Goal: Task Accomplishment & Management: Manage account settings

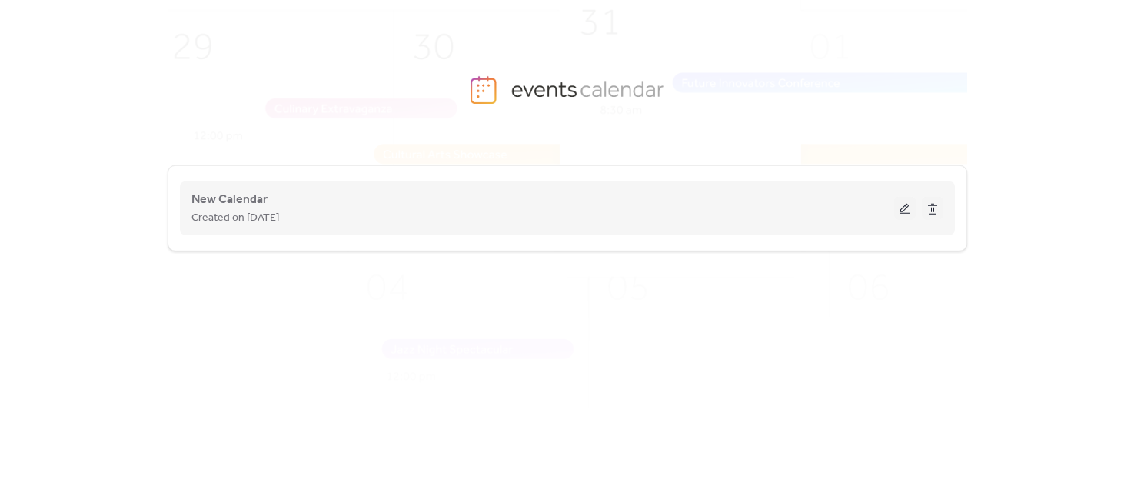
click at [904, 205] on button at bounding box center [905, 208] width 22 height 23
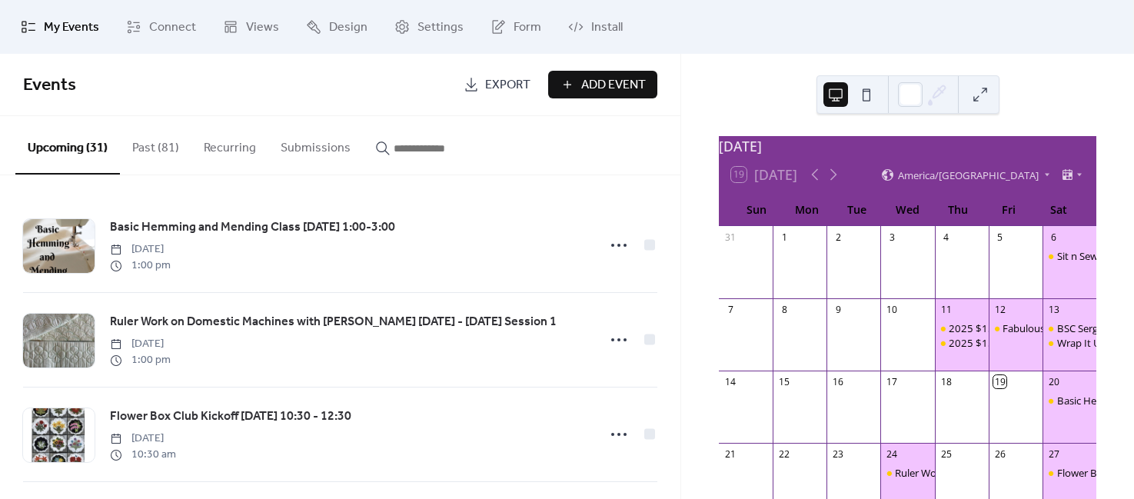
click at [442, 145] on input "button" at bounding box center [440, 148] width 92 height 18
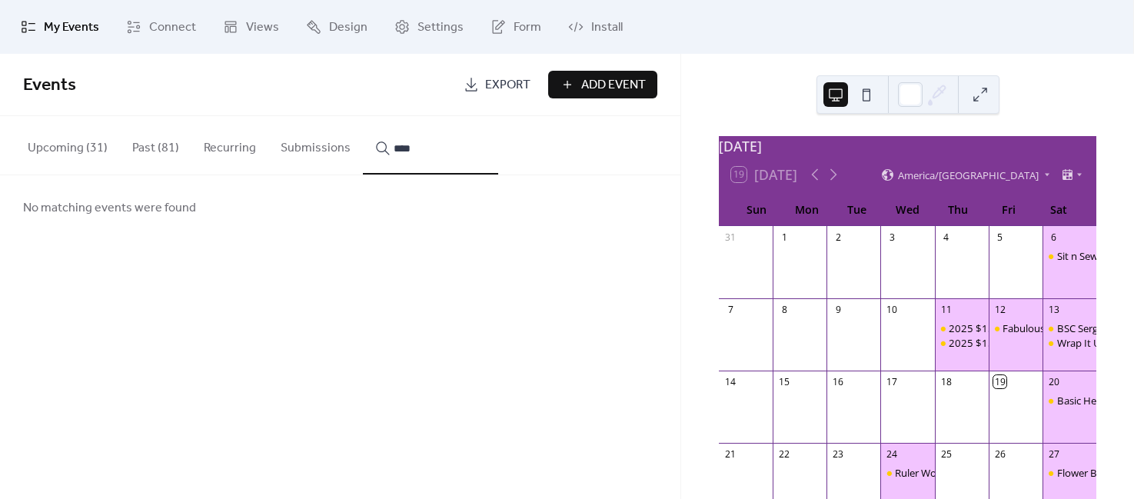
drag, startPoint x: 433, startPoint y: 148, endPoint x: 381, endPoint y: 146, distance: 52.3
click at [381, 146] on div "****" at bounding box center [430, 148] width 111 height 18
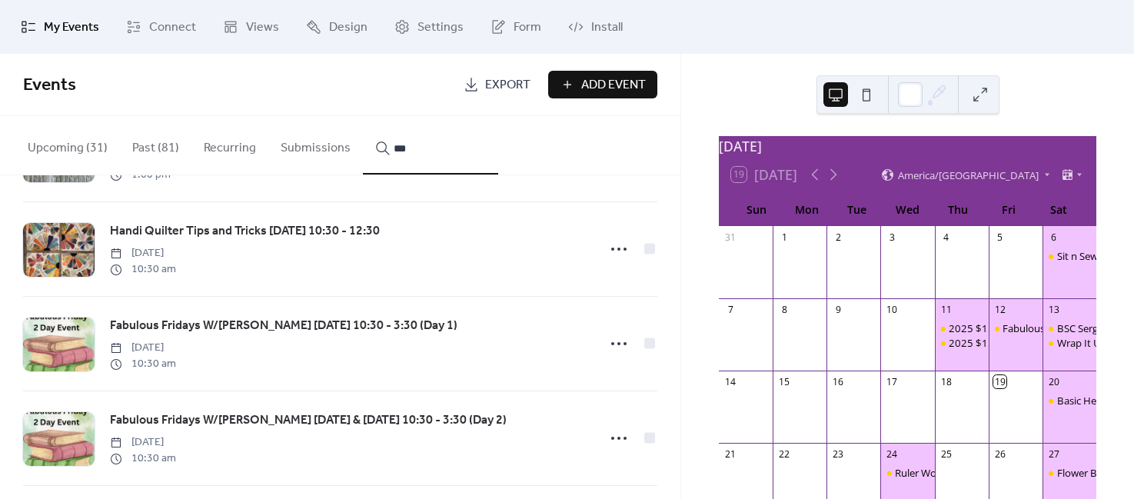
scroll to position [769, 0]
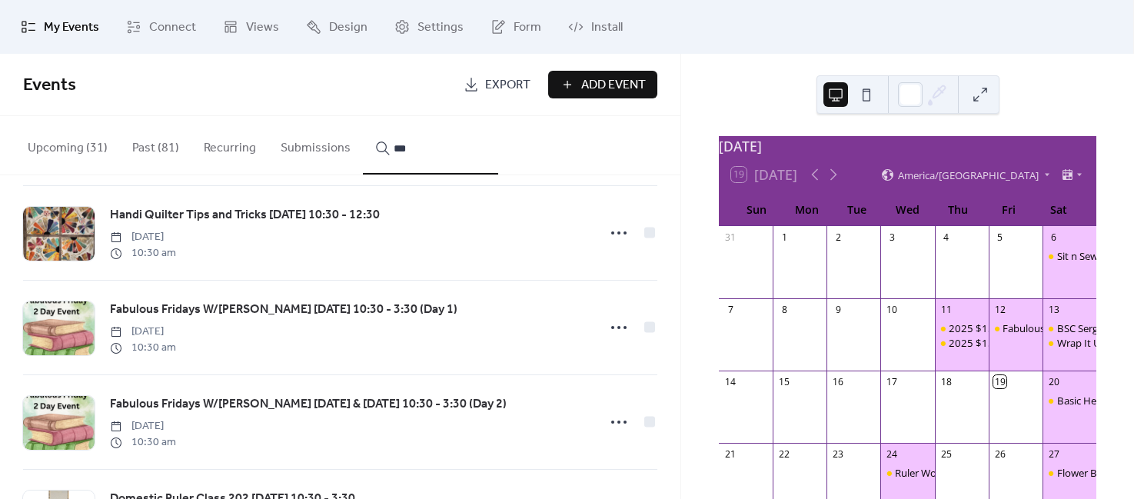
type input "***"
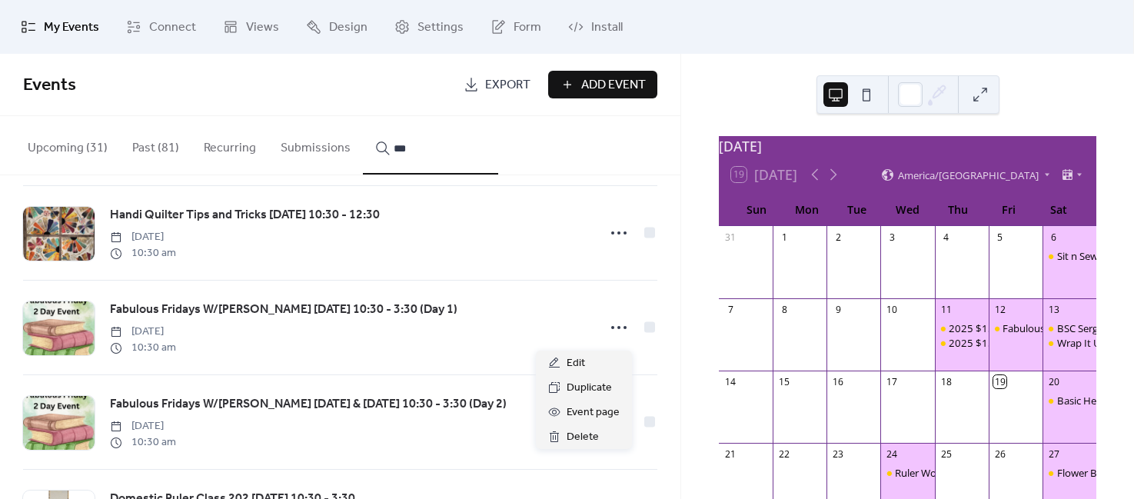
click at [617, 330] on icon at bounding box center [619, 327] width 25 height 25
click at [571, 360] on span "Edit" at bounding box center [576, 363] width 18 height 18
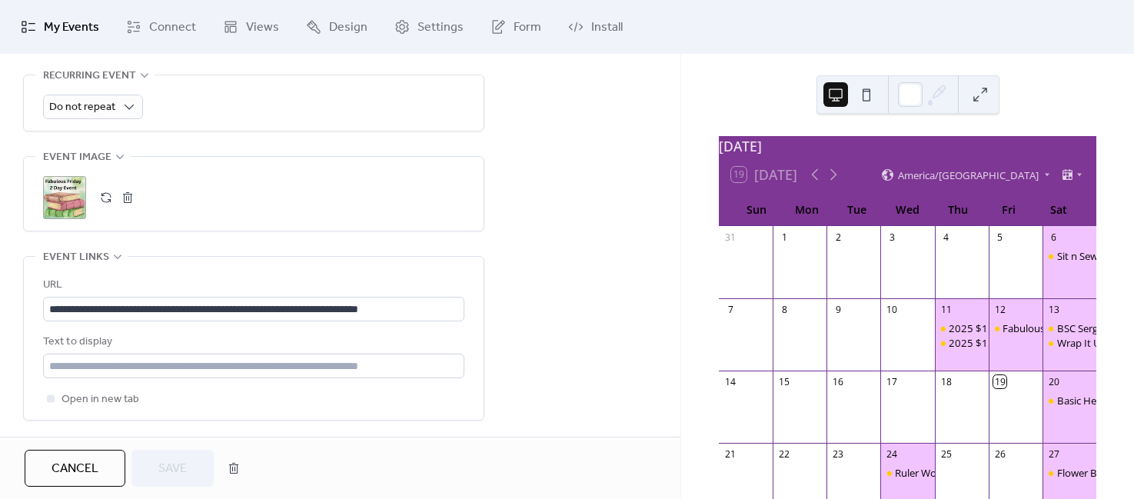
scroll to position [700, 0]
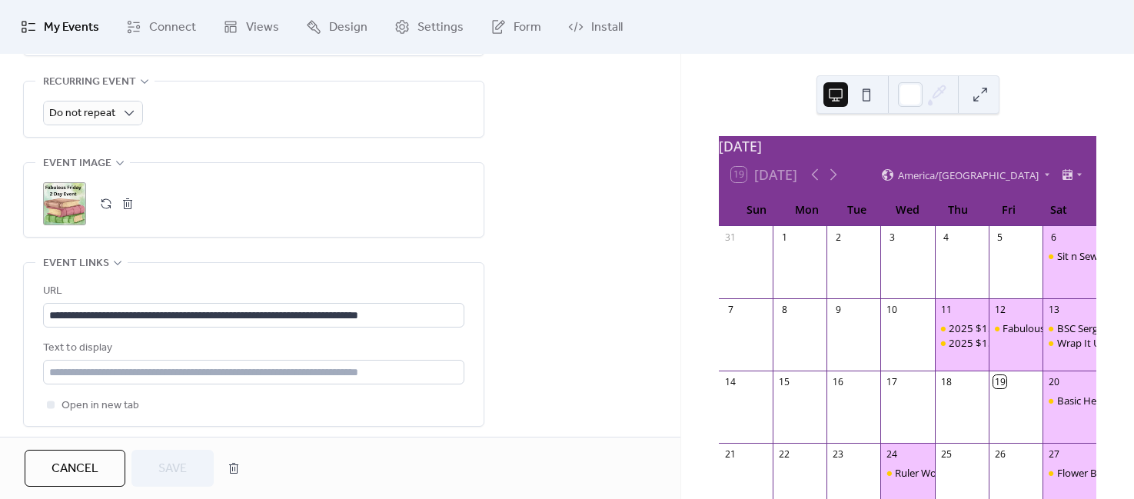
click at [128, 203] on button "button" at bounding box center [128, 204] width 22 height 22
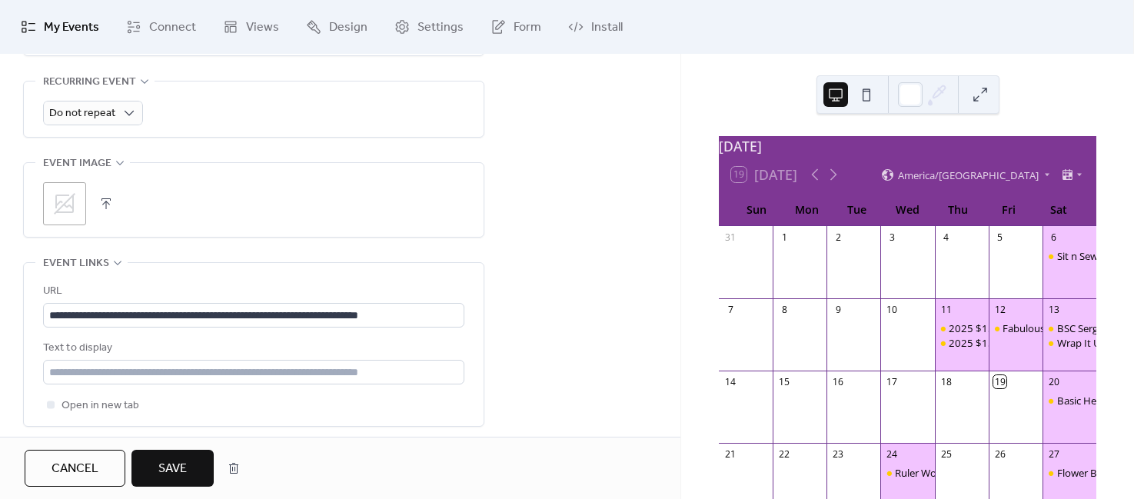
click at [105, 199] on button "button" at bounding box center [106, 204] width 22 height 22
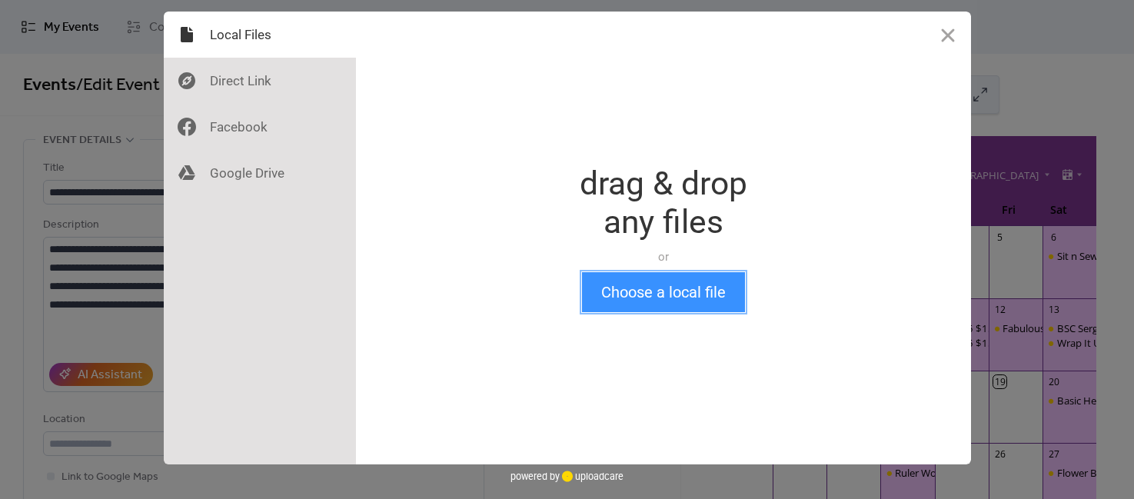
click at [650, 288] on button "Choose a local file" at bounding box center [663, 292] width 163 height 40
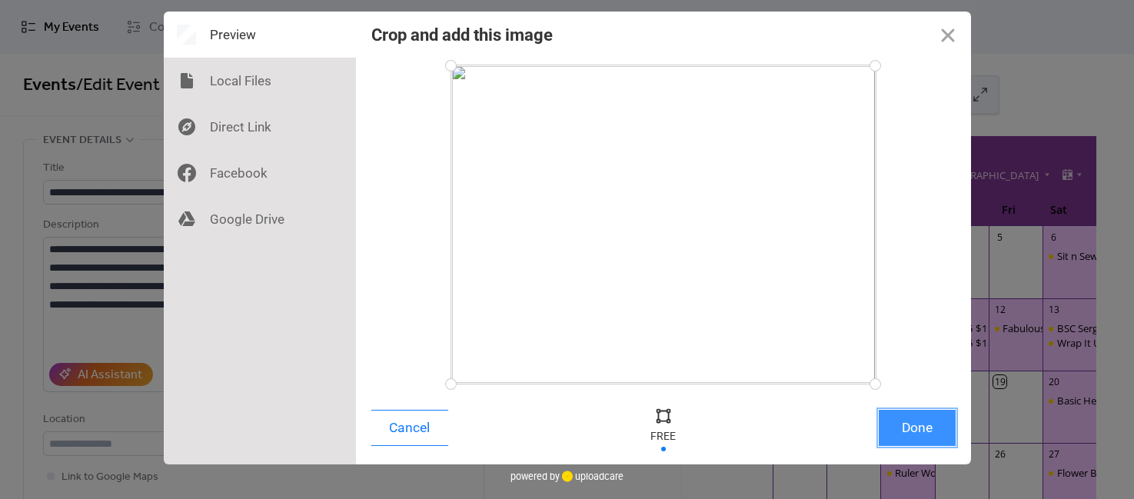
click at [910, 434] on button "Done" at bounding box center [917, 428] width 77 height 36
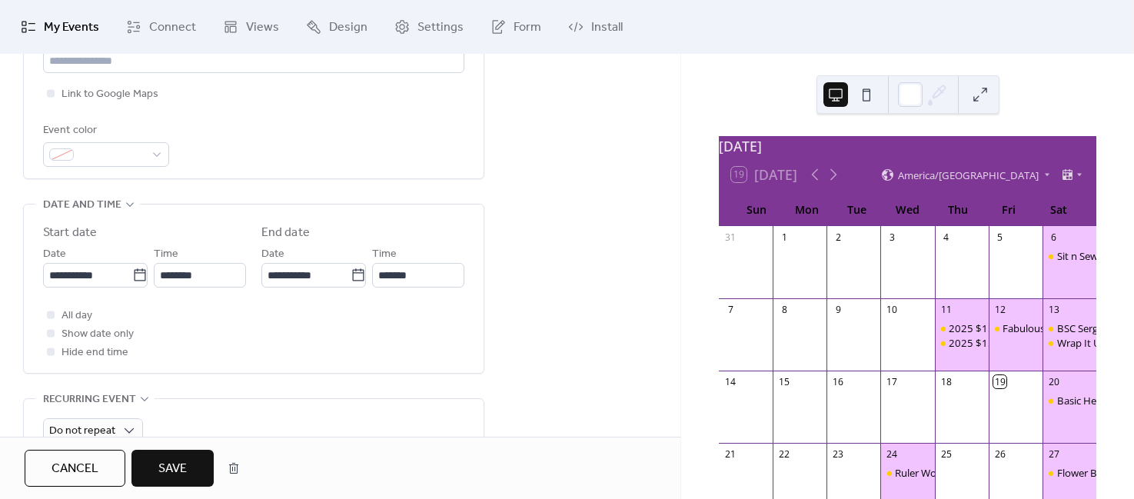
scroll to position [465, 0]
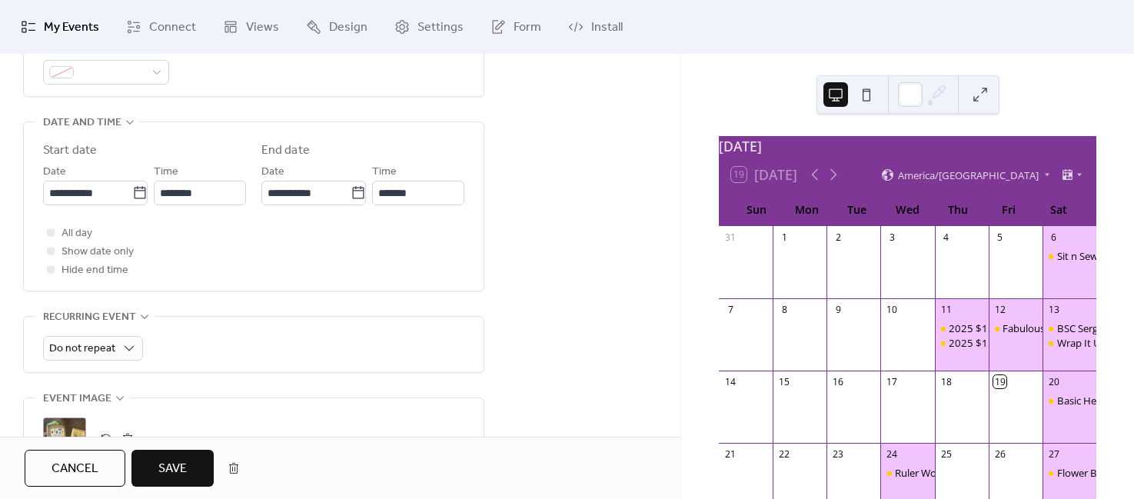
click at [184, 465] on span "Save" at bounding box center [172, 469] width 28 height 18
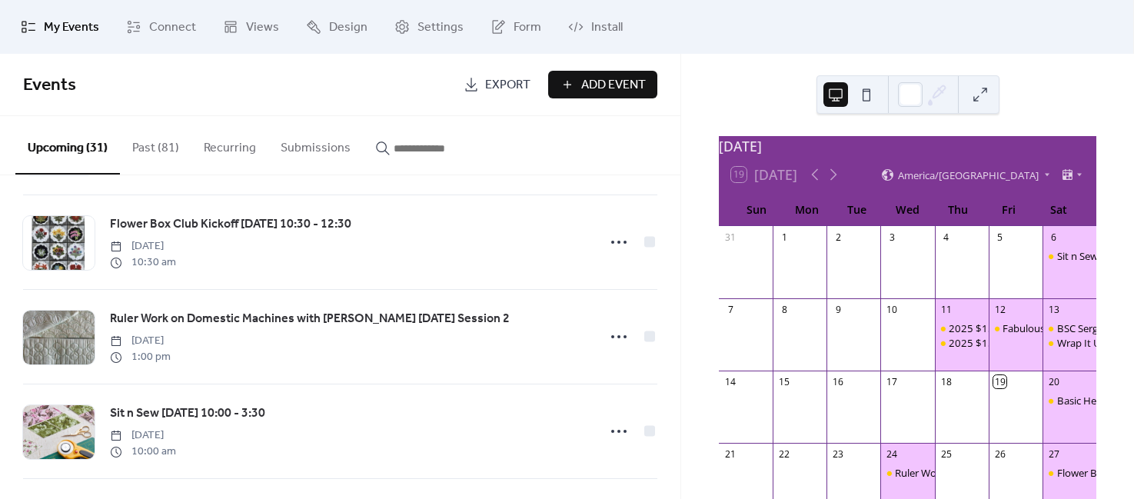
scroll to position [96, 0]
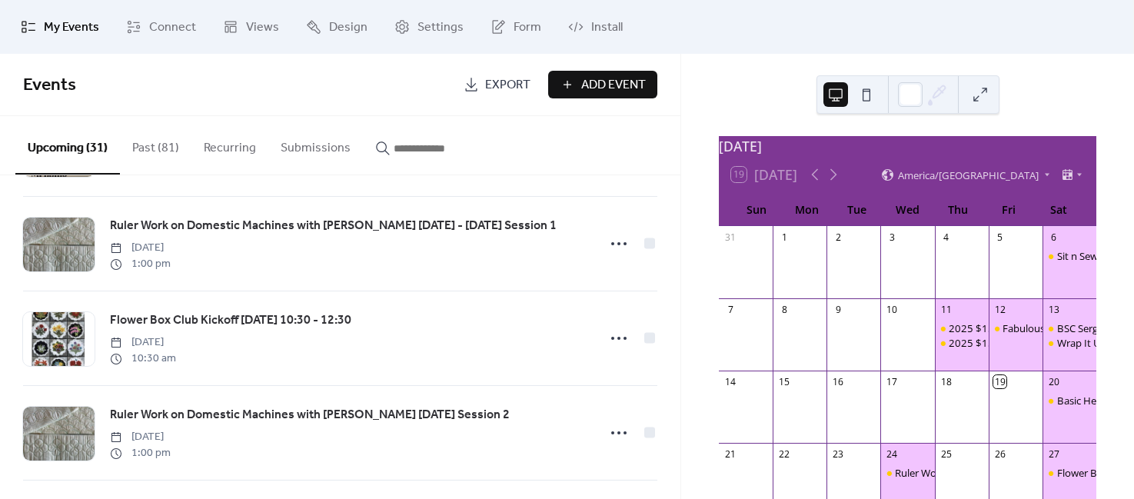
click at [427, 139] on input "button" at bounding box center [440, 148] width 92 height 18
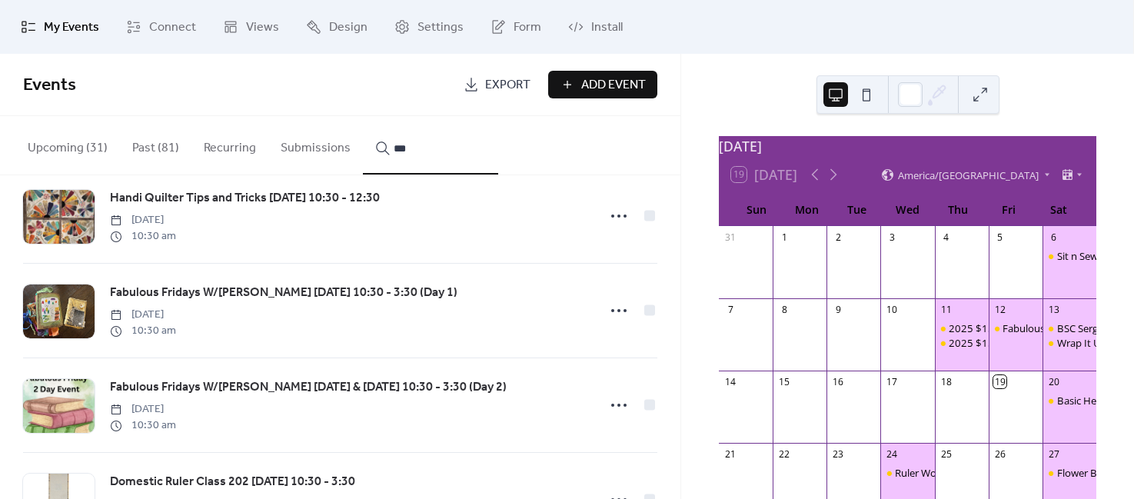
scroll to position [865, 0]
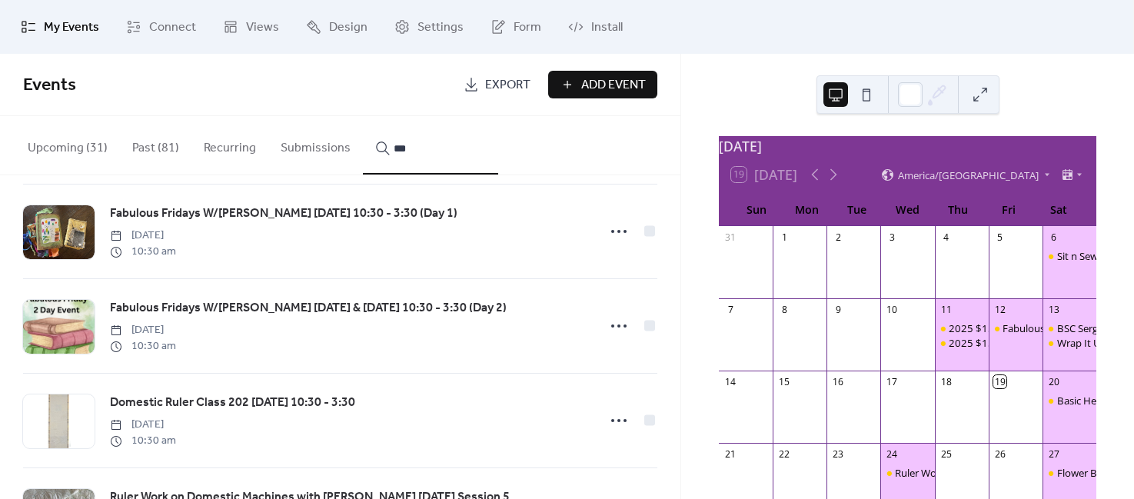
type input "***"
click at [615, 328] on icon at bounding box center [619, 326] width 25 height 25
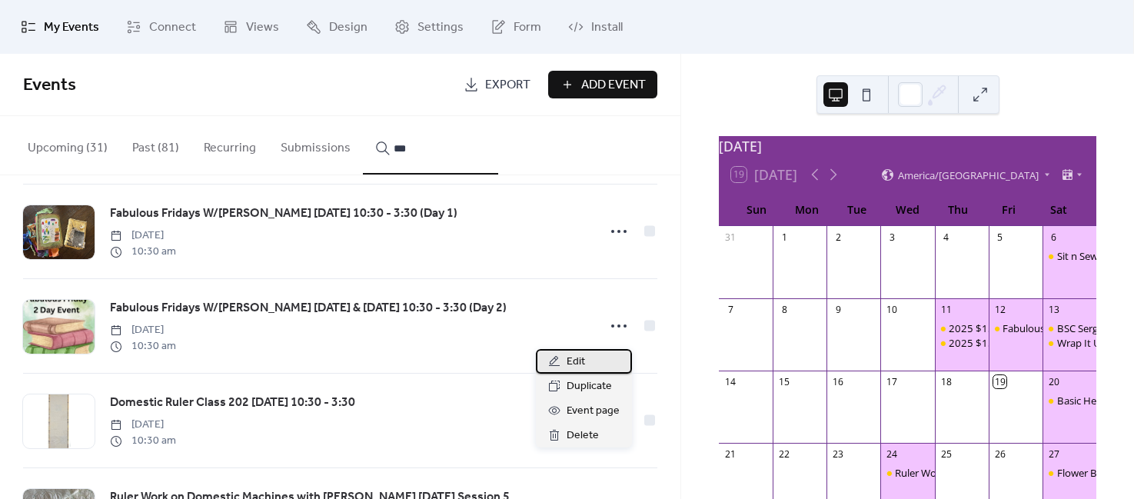
click at [560, 357] on div "Edit" at bounding box center [584, 361] width 96 height 25
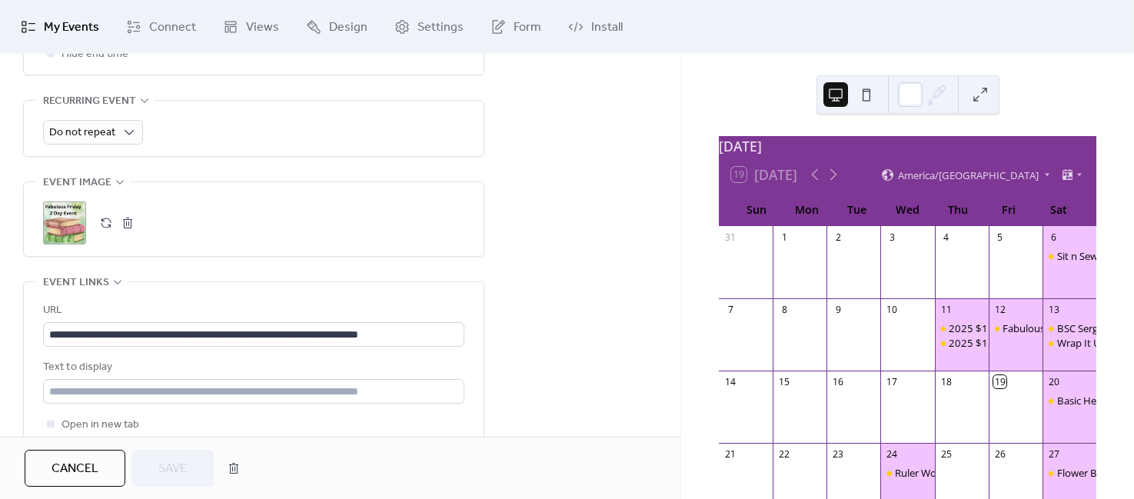
scroll to position [673, 0]
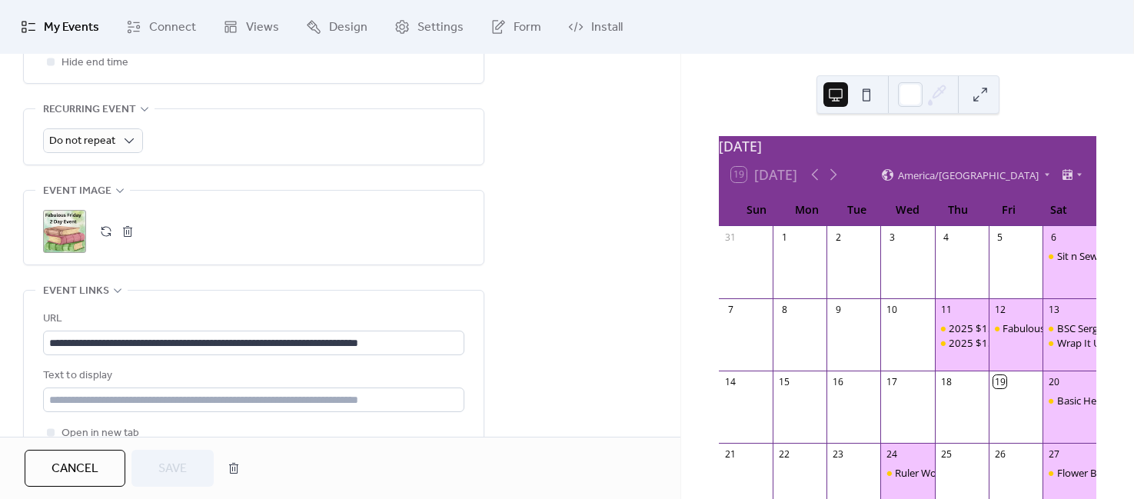
click at [123, 231] on button "button" at bounding box center [128, 232] width 22 height 22
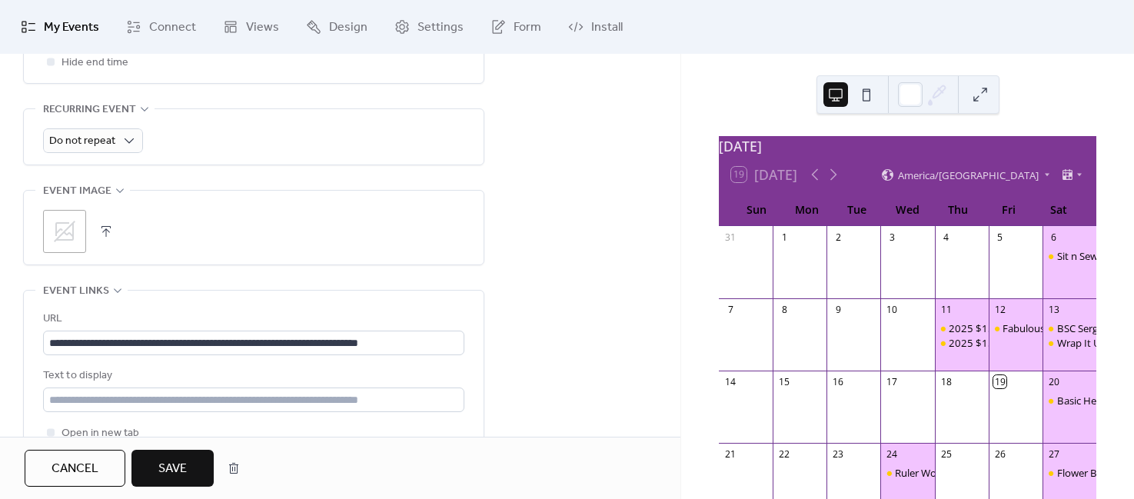
click at [107, 228] on button "button" at bounding box center [106, 232] width 22 height 22
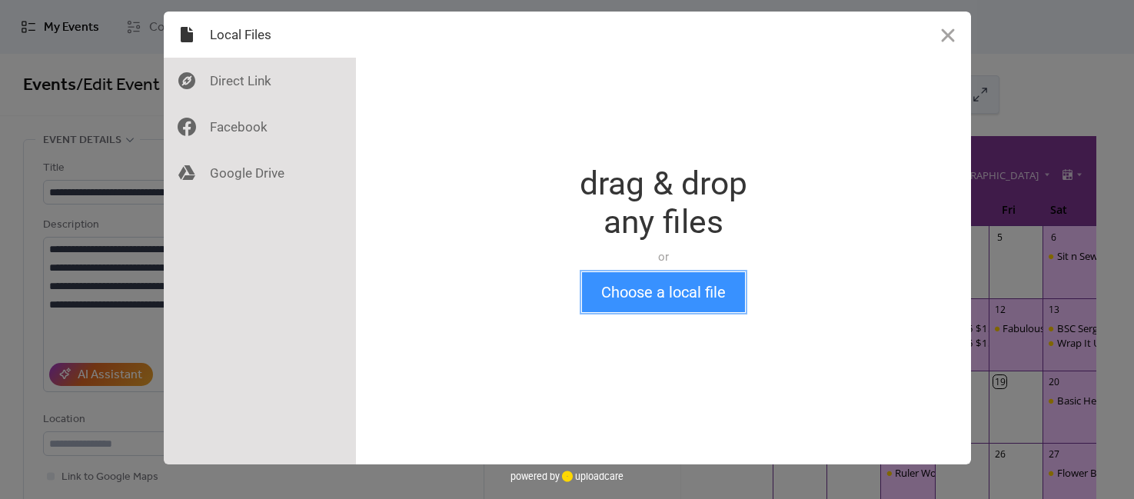
click at [702, 295] on button "Choose a local file" at bounding box center [663, 292] width 163 height 40
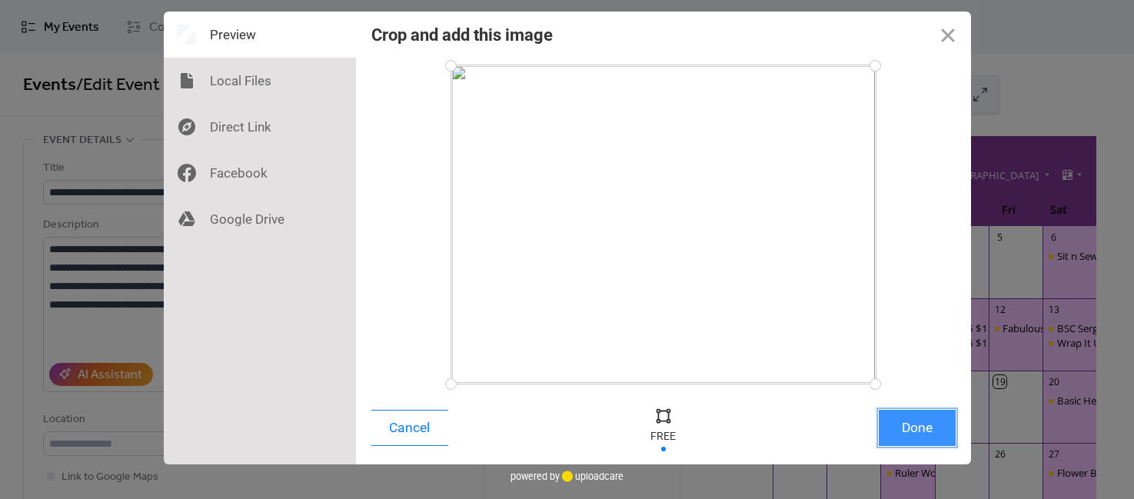
click at [907, 429] on button "Done" at bounding box center [917, 428] width 77 height 36
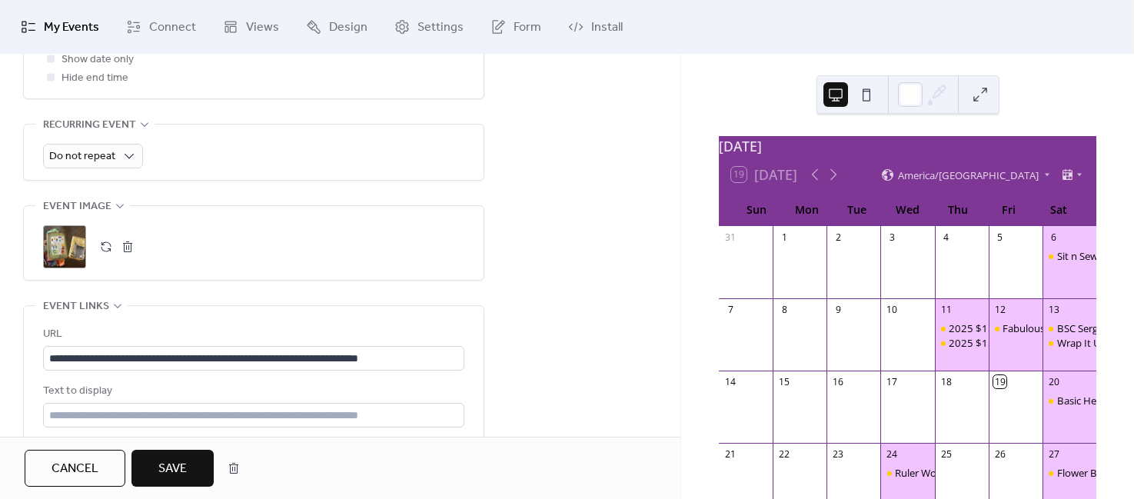
click at [165, 463] on span "Save" at bounding box center [172, 469] width 28 height 18
